Goal: Task Accomplishment & Management: Manage account settings

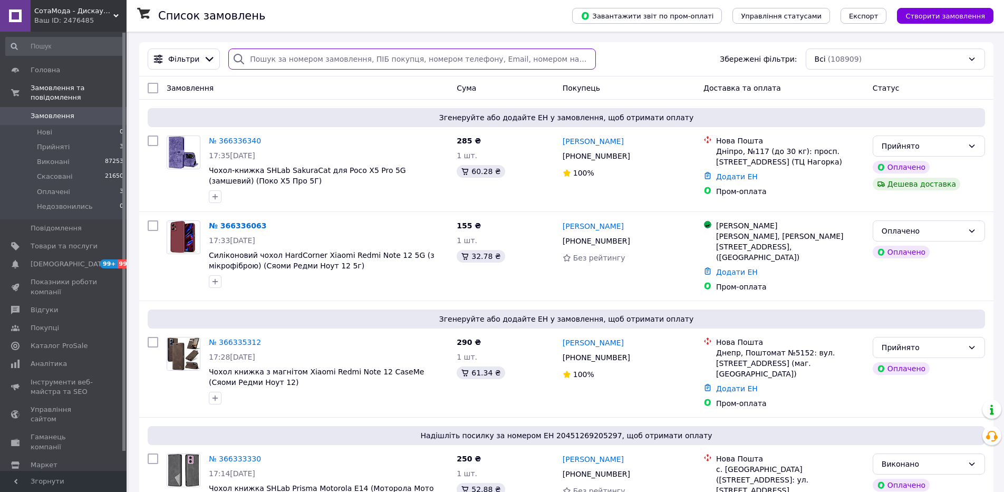
click at [253, 63] on input "search" at bounding box center [412, 59] width 368 height 21
paste input "366336063"
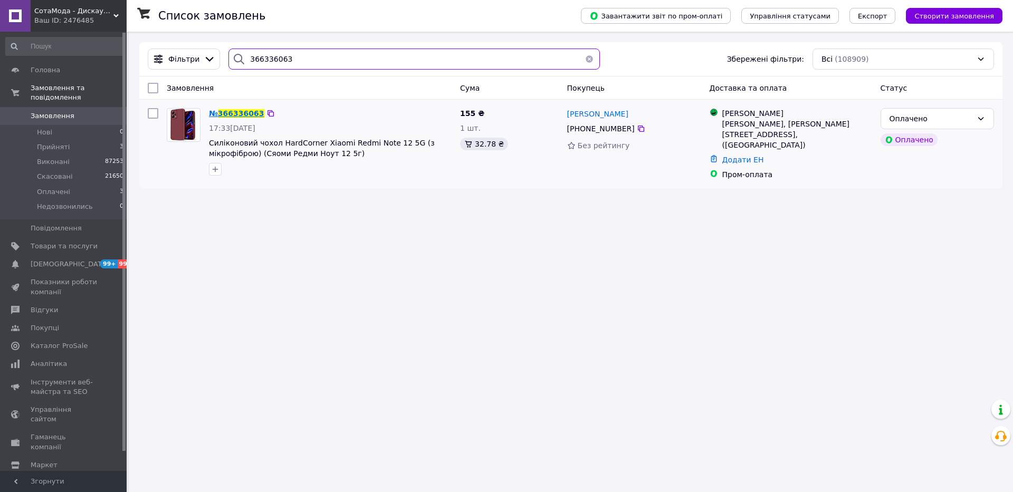
type input "366336063"
click at [248, 117] on span "366336063" at bounding box center [241, 113] width 46 height 8
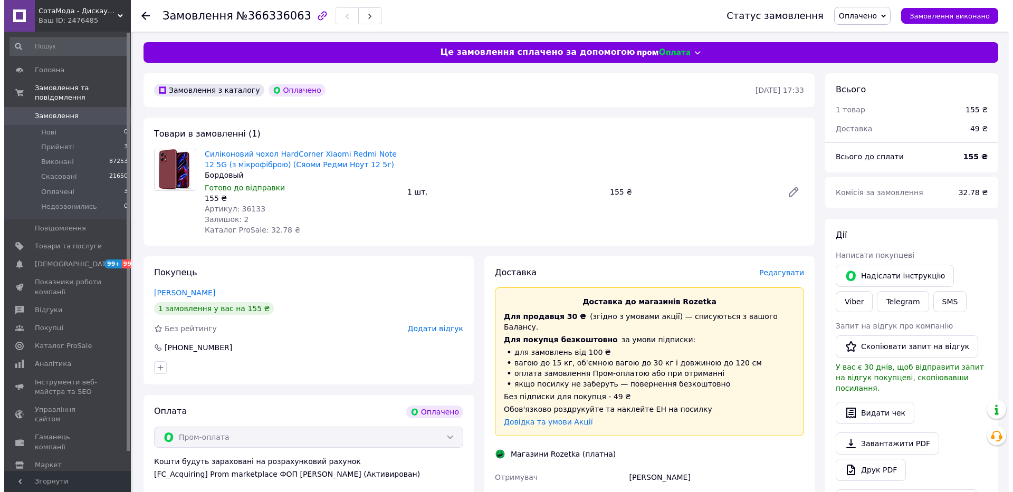
scroll to position [106, 0]
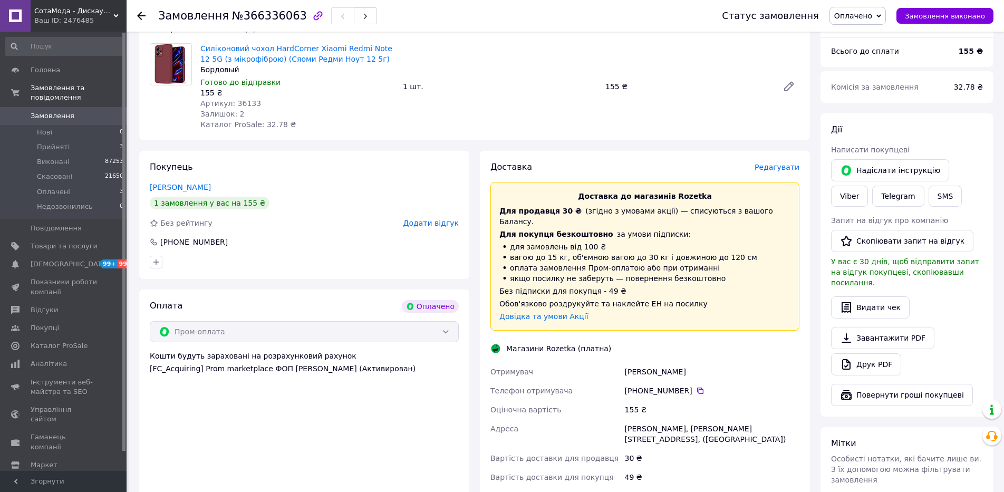
click at [780, 169] on span "Редагувати" at bounding box center [777, 167] width 45 height 8
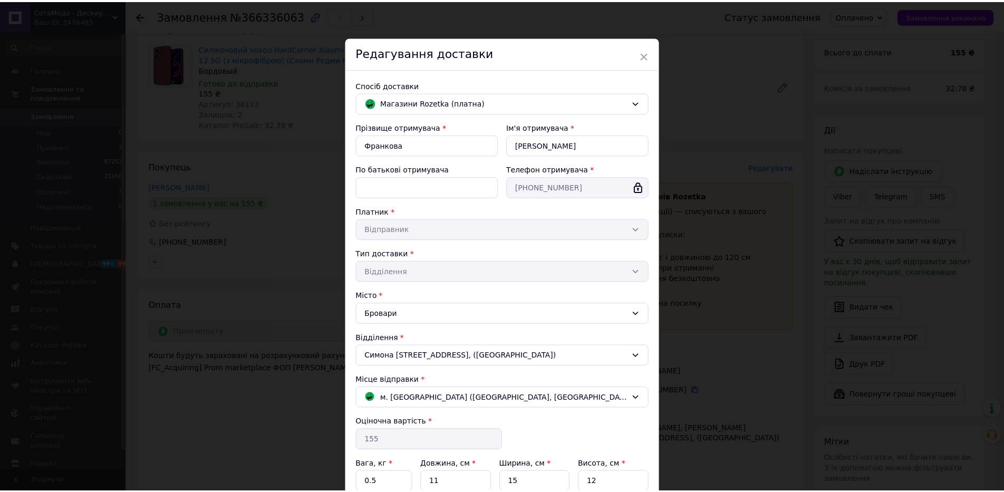
scroll to position [101, 0]
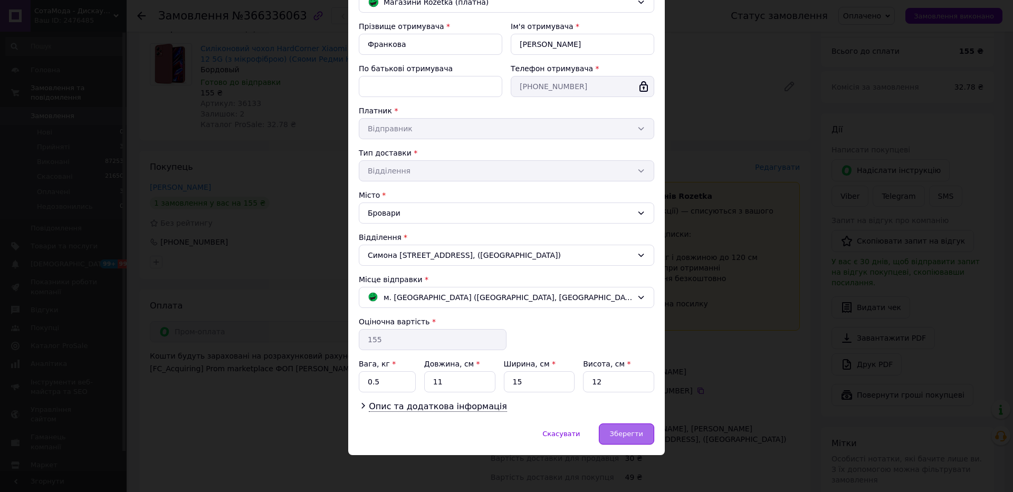
click at [616, 435] on span "Зберегти" at bounding box center [626, 434] width 33 height 8
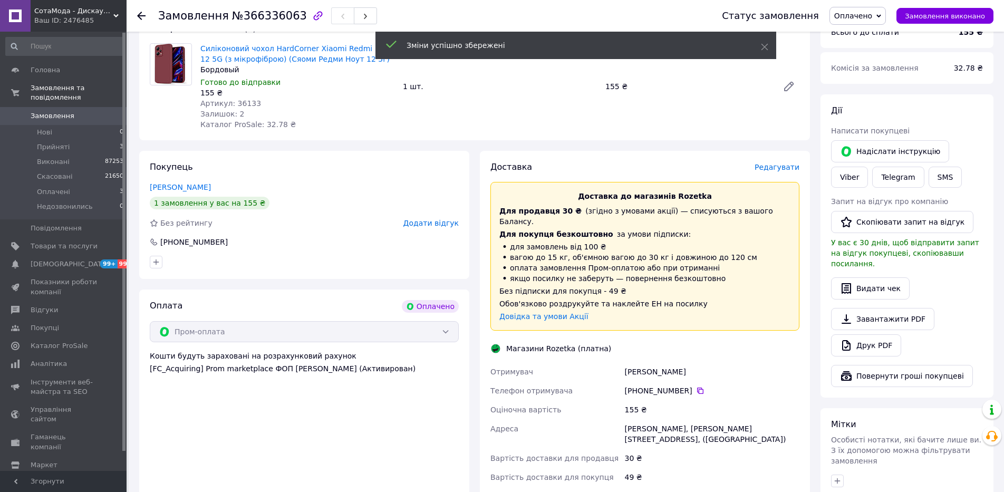
scroll to position [317, 0]
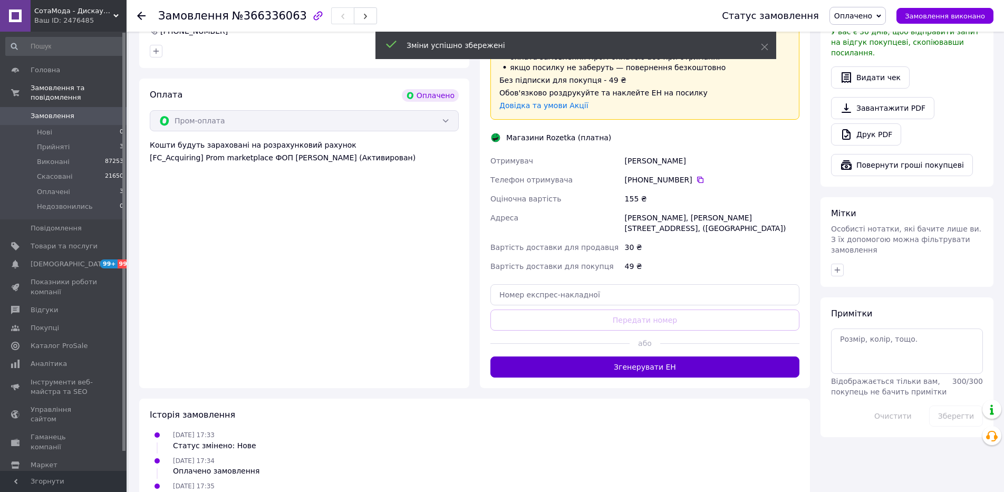
click at [630, 357] on button "Згенерувати ЕН" at bounding box center [645, 367] width 309 height 21
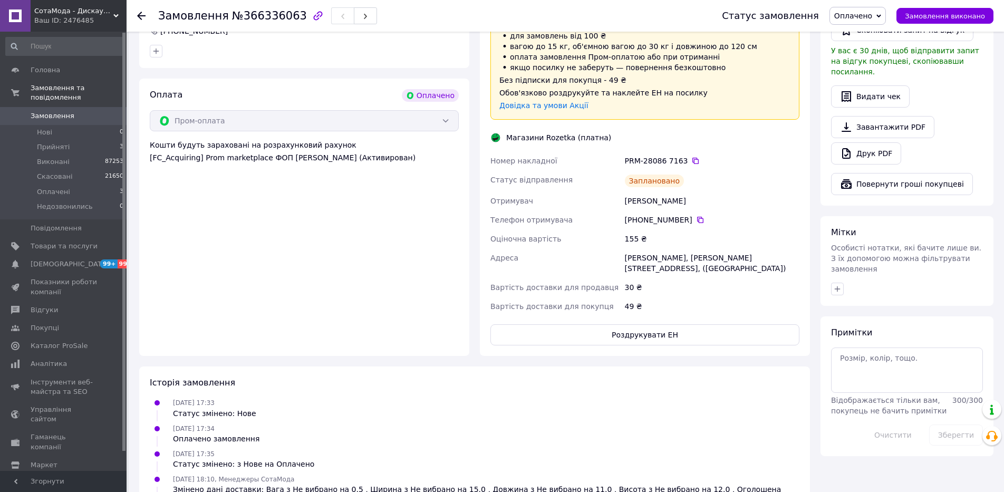
scroll to position [53, 0]
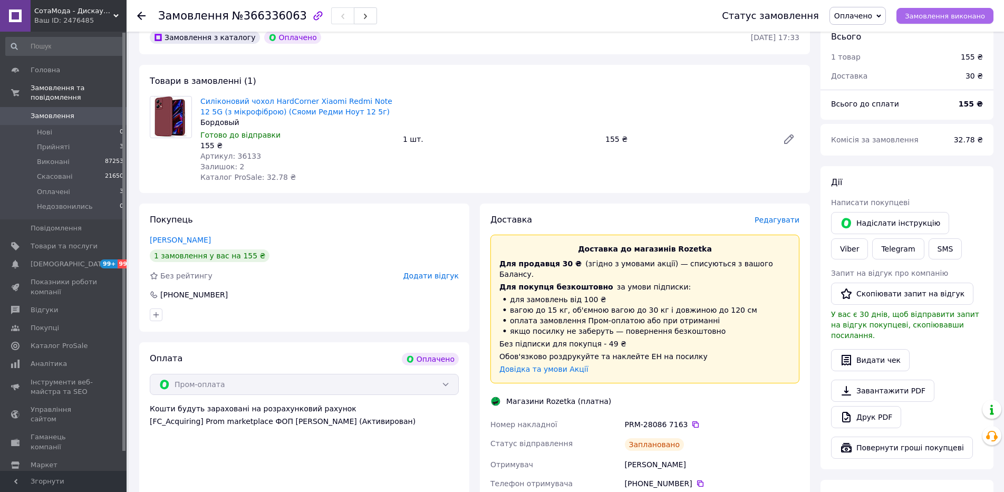
click at [942, 18] on span "Замовлення виконано" at bounding box center [945, 16] width 80 height 8
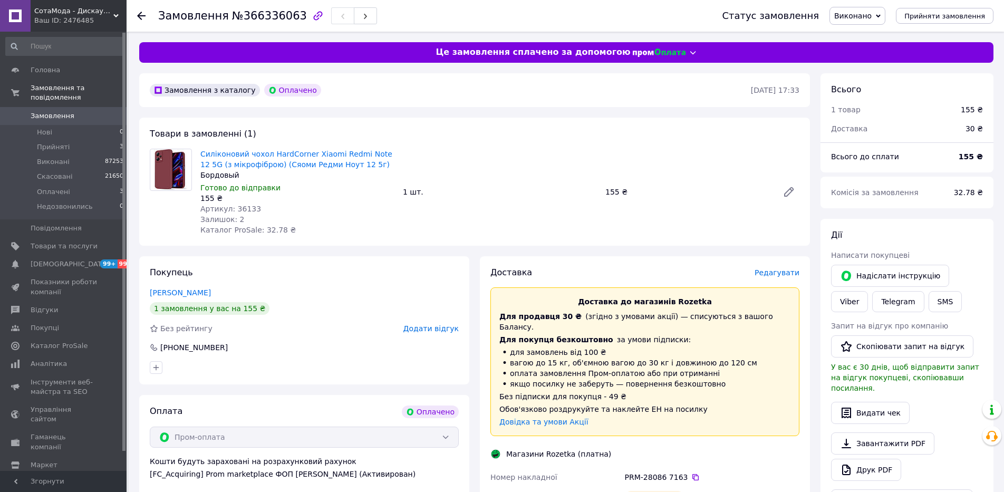
click at [55, 14] on span "СотаМода - Дискаунтер аксесуарів" at bounding box center [73, 10] width 79 height 9
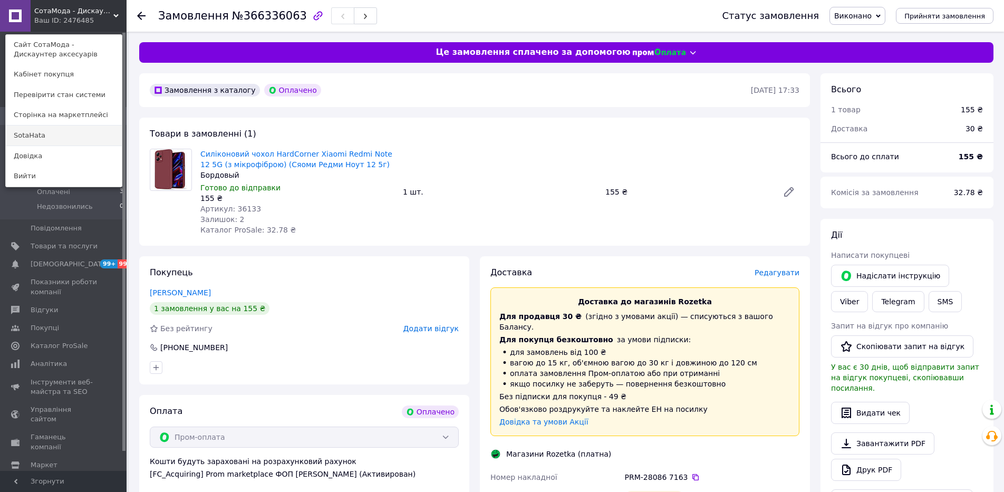
click at [43, 138] on link "SotaHata" at bounding box center [64, 136] width 116 height 20
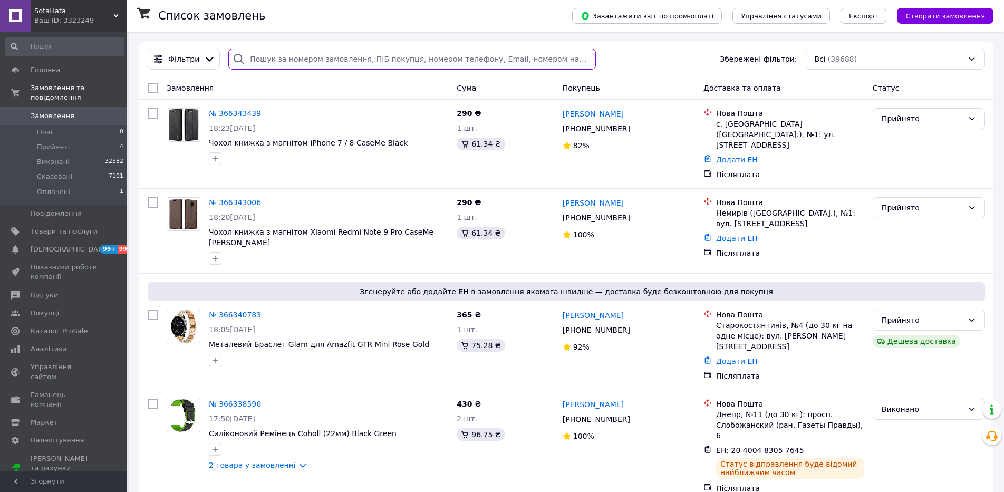
click at [256, 63] on input "search" at bounding box center [412, 59] width 368 height 21
paste input "366337501"
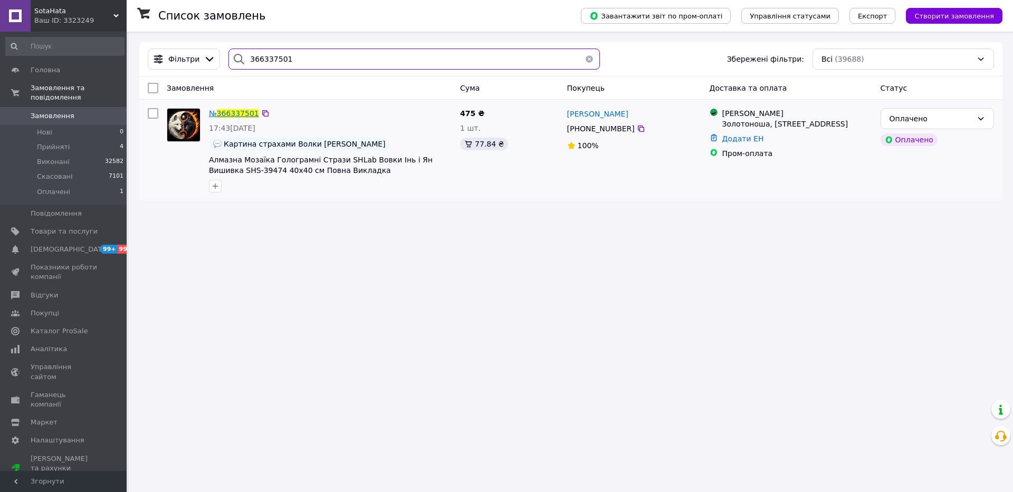
type input "366337501"
click at [236, 116] on span "366337501" at bounding box center [238, 113] width 42 height 8
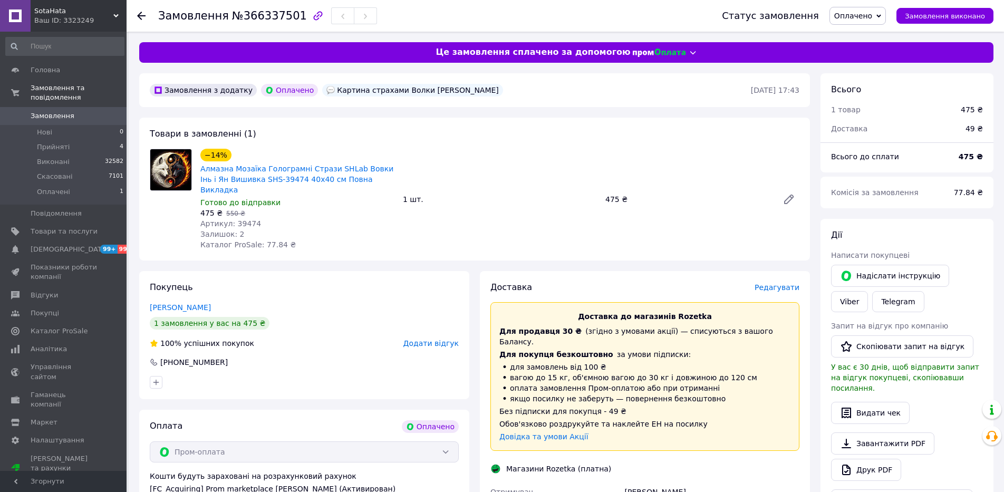
click at [777, 283] on span "Редагувати" at bounding box center [777, 287] width 45 height 8
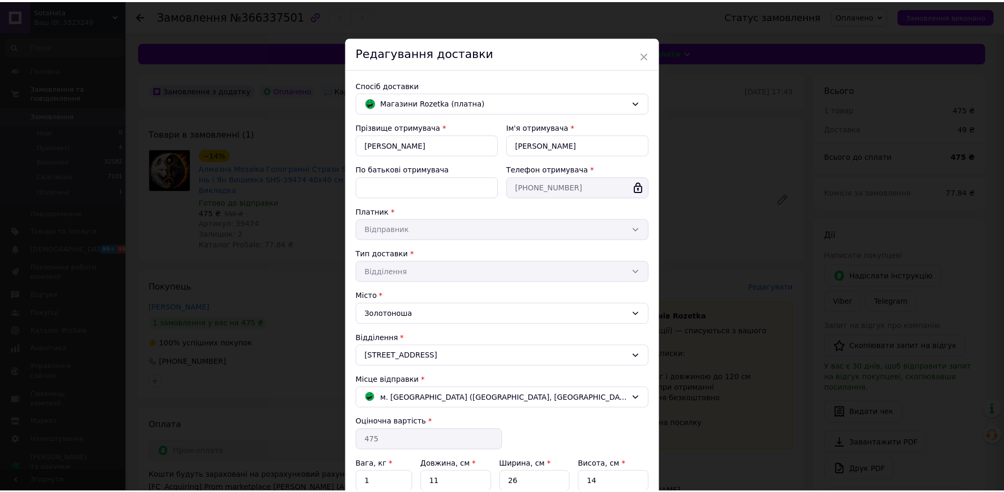
scroll to position [101, 0]
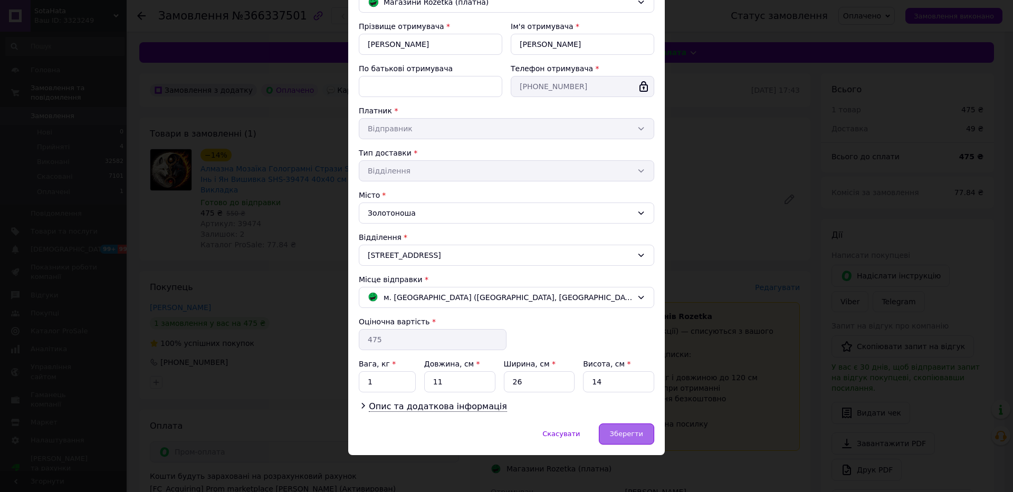
click at [632, 435] on span "Зберегти" at bounding box center [626, 434] width 33 height 8
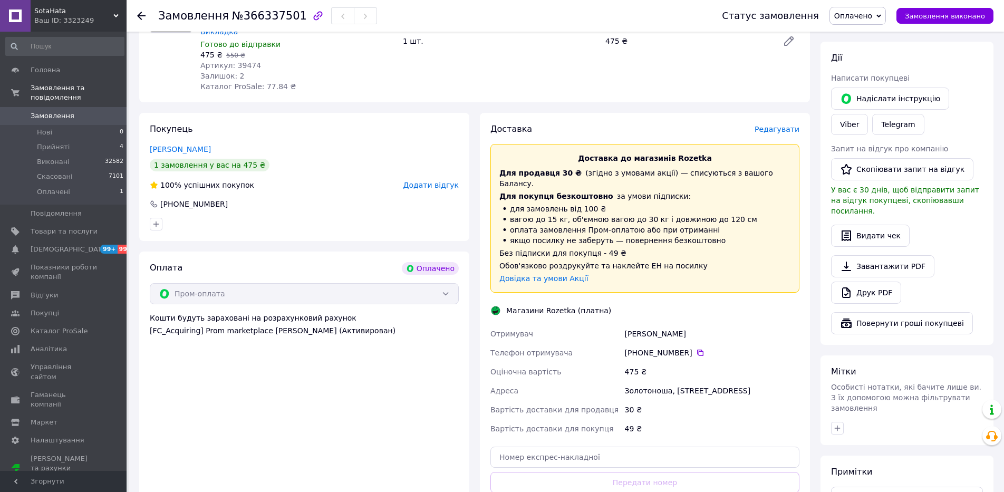
scroll to position [264, 0]
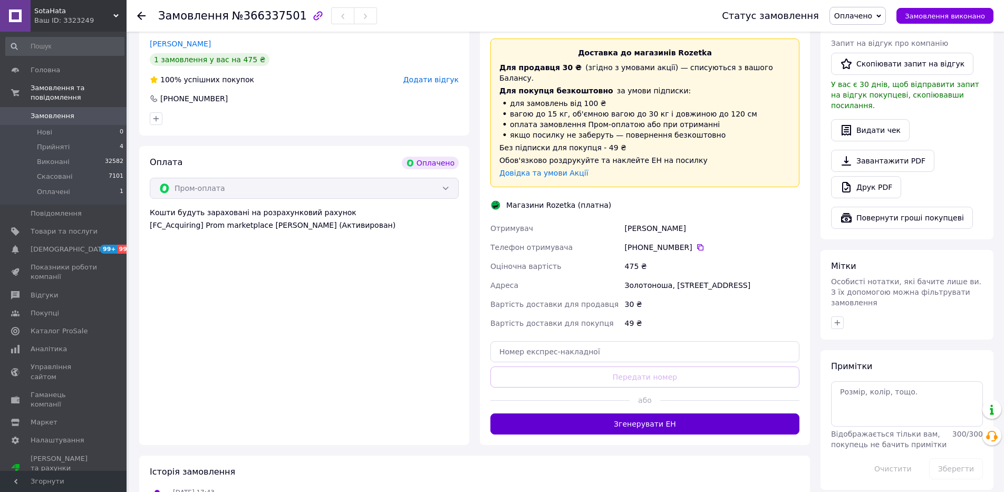
click at [646, 414] on button "Згенерувати ЕН" at bounding box center [645, 424] width 309 height 21
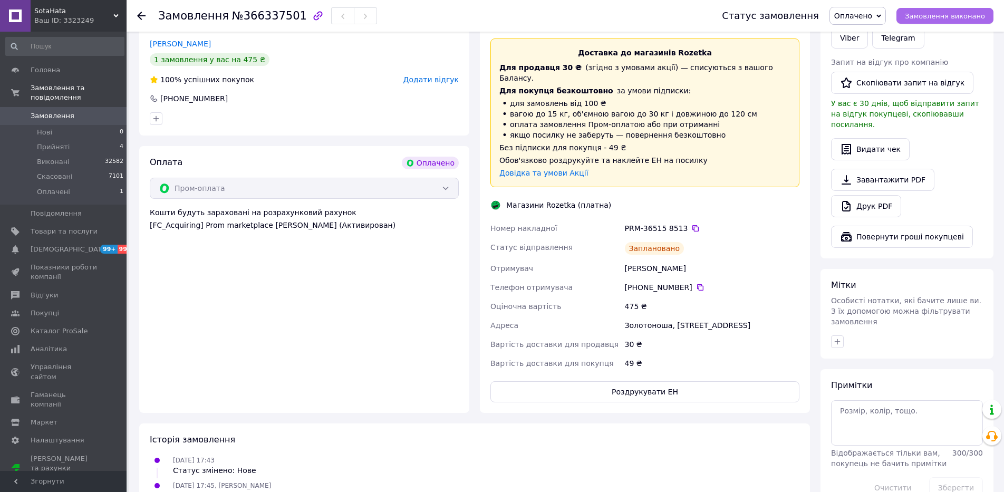
click at [918, 16] on span "Замовлення виконано" at bounding box center [945, 16] width 80 height 8
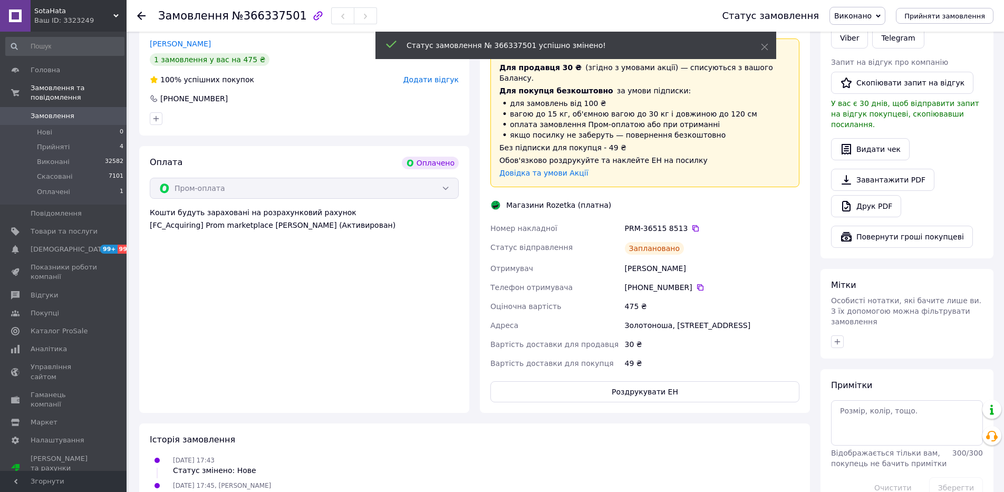
click at [881, 16] on icon at bounding box center [878, 16] width 5 height 5
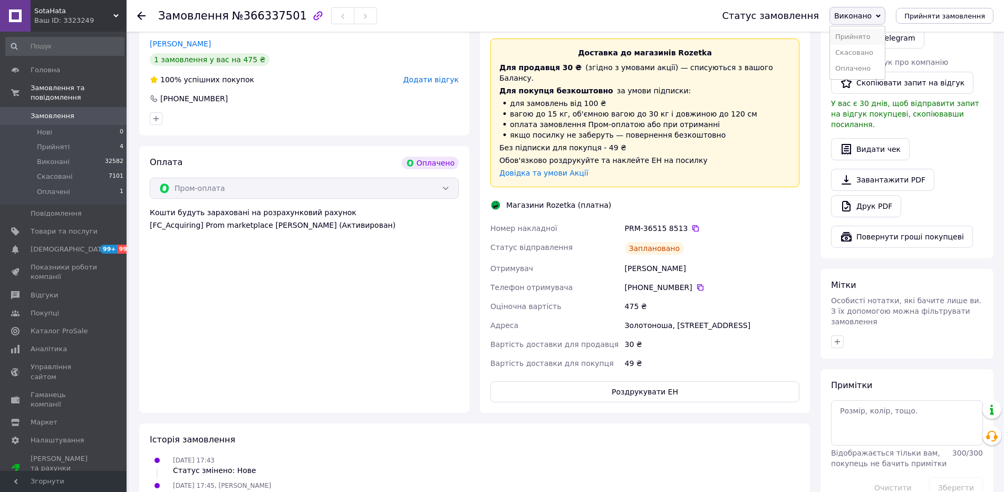
click at [878, 34] on li "Прийнято" at bounding box center [857, 37] width 55 height 16
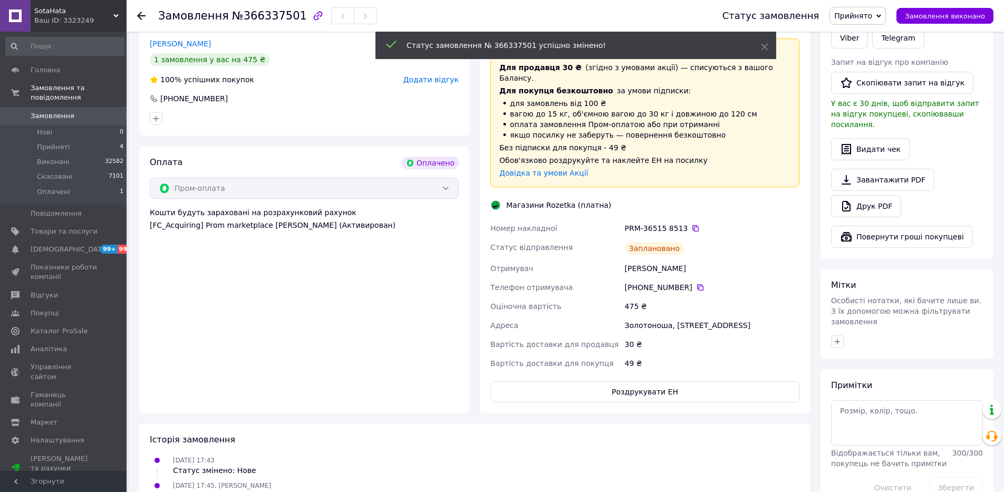
click at [922, 19] on span "Замовлення виконано" at bounding box center [945, 16] width 80 height 8
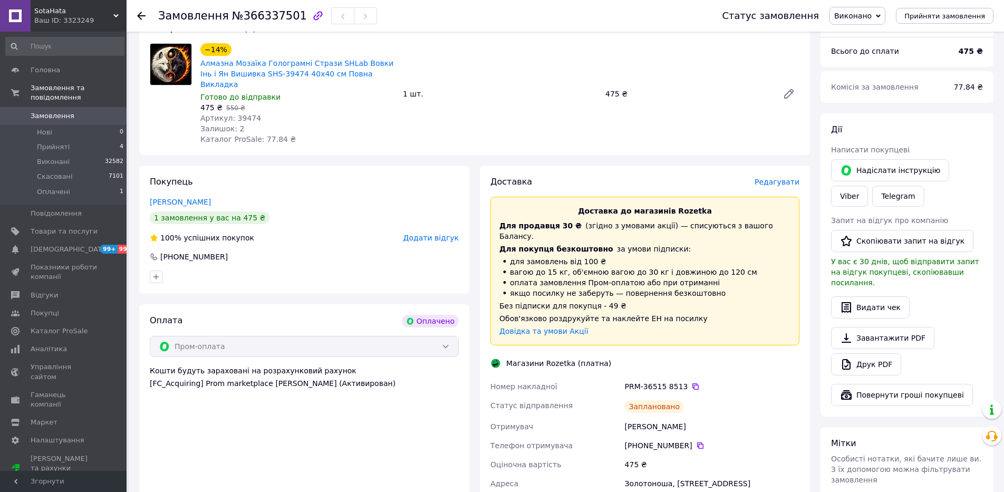
scroll to position [0, 0]
